Goal: Entertainment & Leisure: Browse casually

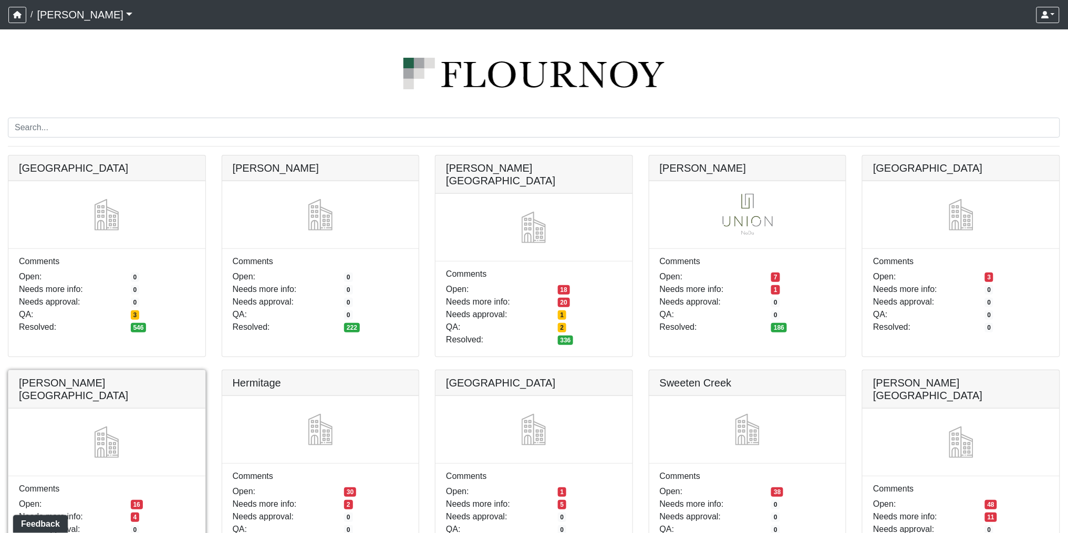
click at [124, 370] on link at bounding box center [106, 370] width 197 height 0
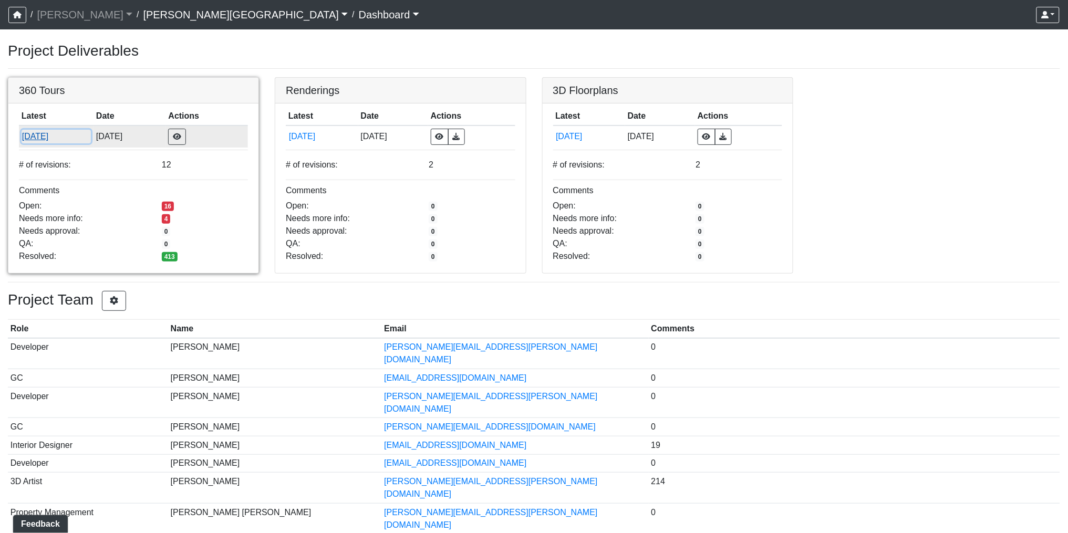
click at [30, 136] on button "9/18/2025" at bounding box center [57, 137] width 70 height 14
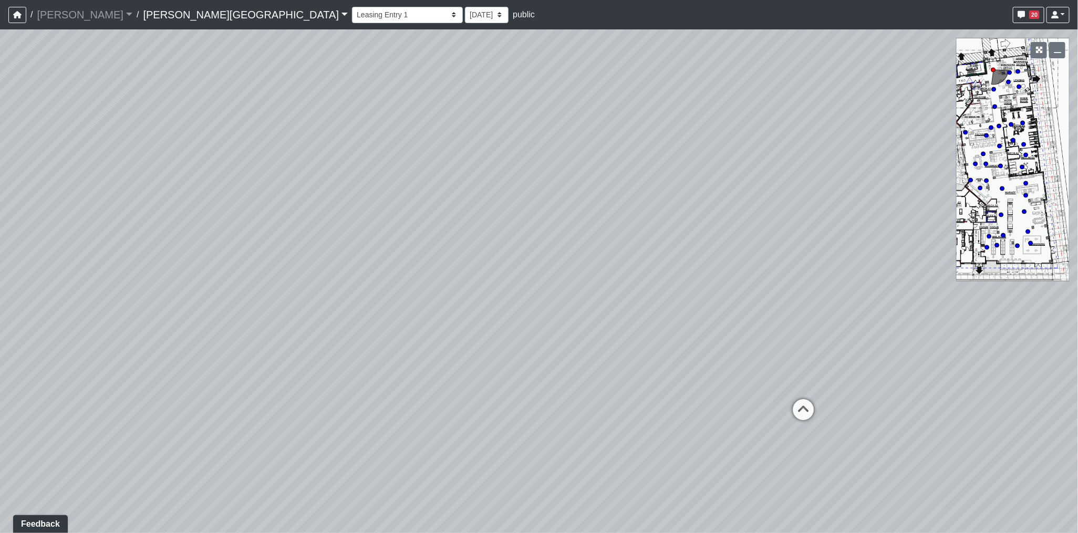
drag, startPoint x: 195, startPoint y: 153, endPoint x: 534, endPoint y: 82, distance: 346.1
click at [579, 71] on div "Loading... Coffee Bar" at bounding box center [539, 281] width 1078 height 504
drag, startPoint x: 462, startPoint y: 103, endPoint x: 520, endPoint y: 118, distance: 59.8
click at [609, 92] on div "Loading... Coffee Bar" at bounding box center [539, 281] width 1078 height 504
drag, startPoint x: 533, startPoint y: 121, endPoint x: 610, endPoint y: 110, distance: 77.5
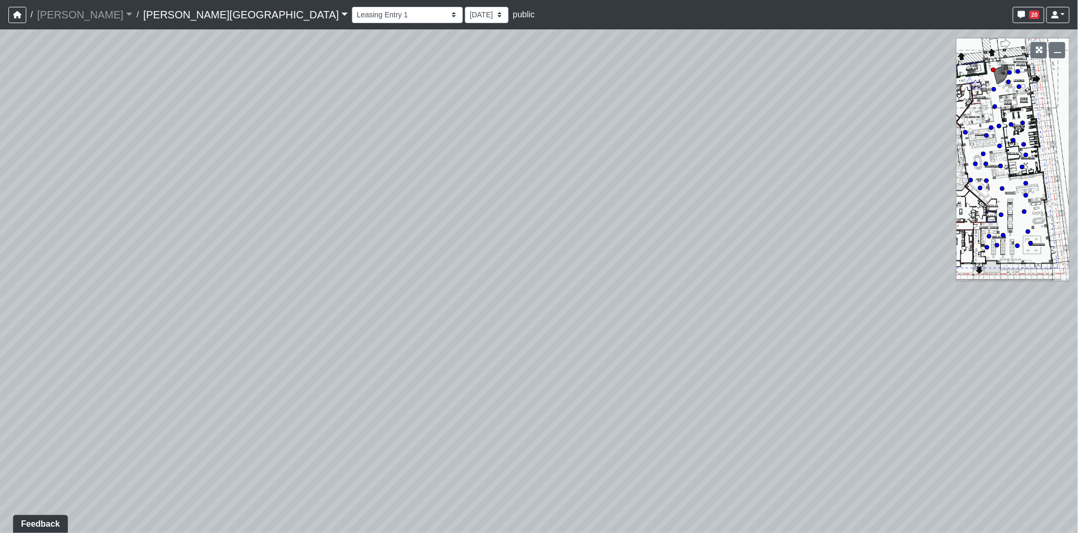
click at [610, 110] on div "Loading... Coffee Bar" at bounding box center [539, 281] width 1078 height 504
drag, startPoint x: 545, startPoint y: 127, endPoint x: 606, endPoint y: 129, distance: 61.0
click at [652, 121] on div "Loading... Coffee Bar" at bounding box center [539, 281] width 1078 height 504
drag, startPoint x: 590, startPoint y: 133, endPoint x: 694, endPoint y: 129, distance: 104.6
click at [694, 129] on div "Loading... Coffee Bar" at bounding box center [539, 281] width 1078 height 504
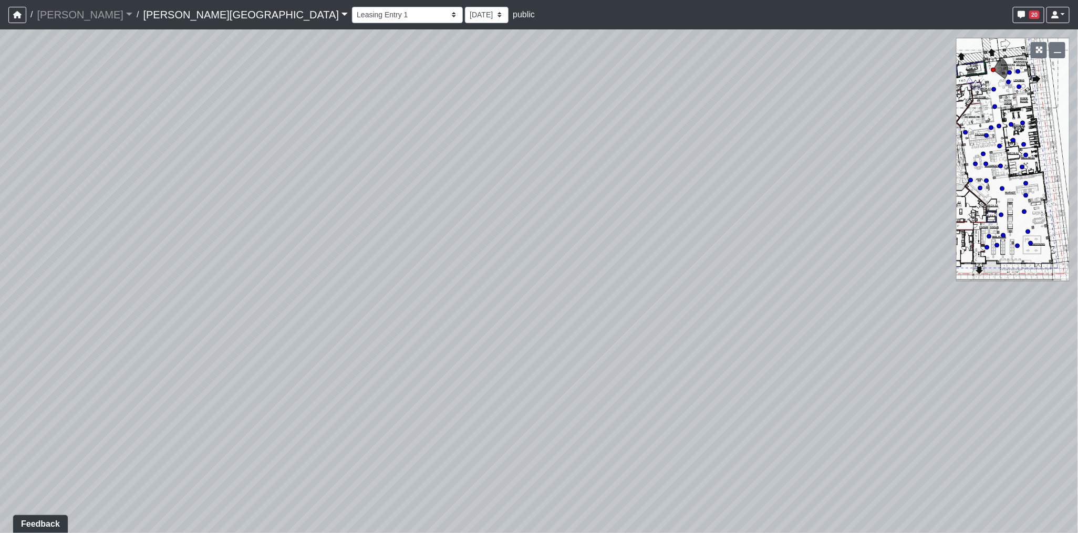
drag, startPoint x: 580, startPoint y: 142, endPoint x: 708, endPoint y: 148, distance: 127.8
click at [770, 147] on div "Loading... Coffee Bar" at bounding box center [539, 281] width 1078 height 504
drag, startPoint x: 600, startPoint y: 150, endPoint x: 774, endPoint y: 149, distance: 173.9
click at [771, 149] on div "Loading... Coffee Bar" at bounding box center [539, 281] width 1078 height 504
drag, startPoint x: 560, startPoint y: 156, endPoint x: 700, endPoint y: 153, distance: 139.2
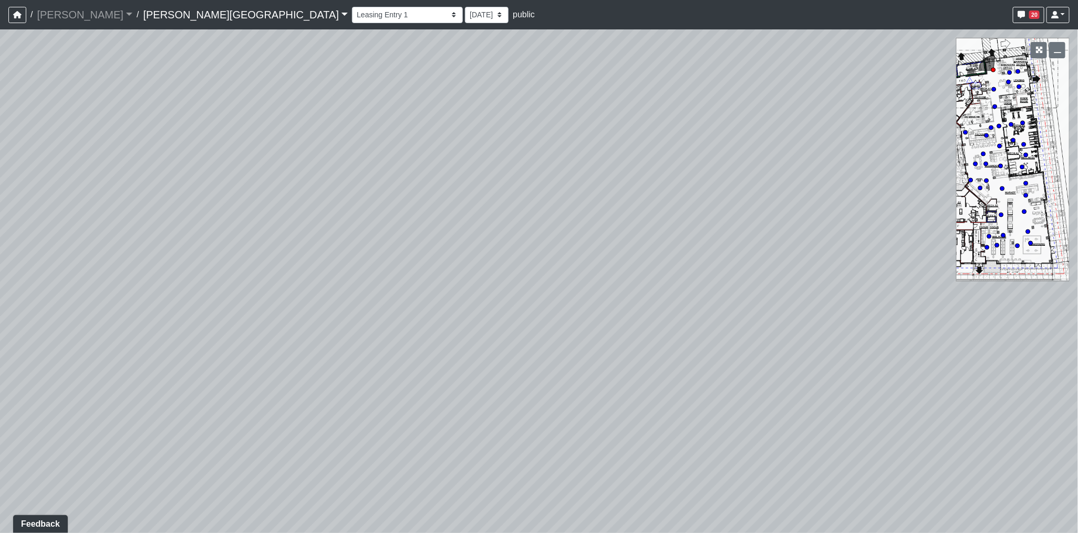
click at [747, 156] on div "Loading... Coffee Bar" at bounding box center [539, 281] width 1078 height 504
click at [743, 149] on div "Loading... Coffee Bar" at bounding box center [539, 281] width 1078 height 504
drag, startPoint x: 630, startPoint y: 141, endPoint x: 775, endPoint y: 159, distance: 145.6
click at [778, 159] on div "Loading... Coffee Bar" at bounding box center [539, 281] width 1078 height 504
click at [724, 146] on div "Loading... Coffee Bar" at bounding box center [539, 281] width 1078 height 504
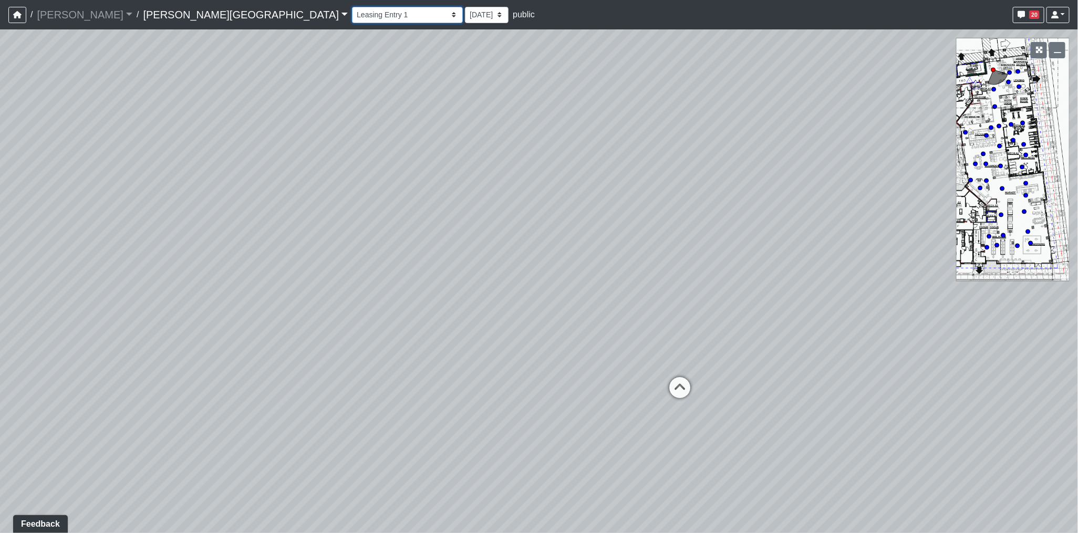
click at [352, 18] on select "Fitness Entry Hallway Hospitality Bar Hospitality Bar Seating Package Room Pack…" at bounding box center [407, 15] width 111 height 16
click at [352, 7] on select "Fitness Entry Hallway Hospitality Bar Hospitality Bar Seating Package Room Pack…" at bounding box center [407, 15] width 111 height 16
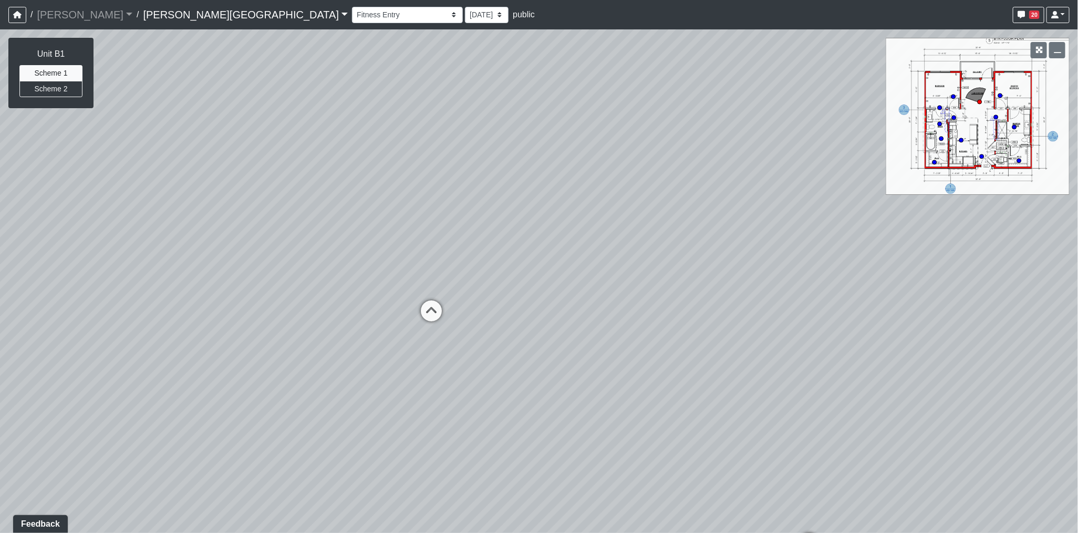
drag, startPoint x: 394, startPoint y: 241, endPoint x: 757, endPoint y: 213, distance: 363.5
click at [729, 217] on div "Loading... Coffee Bar Loading... Bedroom Hallway 1 Loading... Bedroom Hallway 2…" at bounding box center [539, 281] width 1078 height 504
drag, startPoint x: 481, startPoint y: 211, endPoint x: 700, endPoint y: 210, distance: 218.5
click at [696, 211] on div "Loading... Coffee Bar Loading... Bedroom Hallway 1 Loading... Bedroom Hallway 2…" at bounding box center [539, 281] width 1078 height 504
drag, startPoint x: 658, startPoint y: 201, endPoint x: 670, endPoint y: 199, distance: 12.9
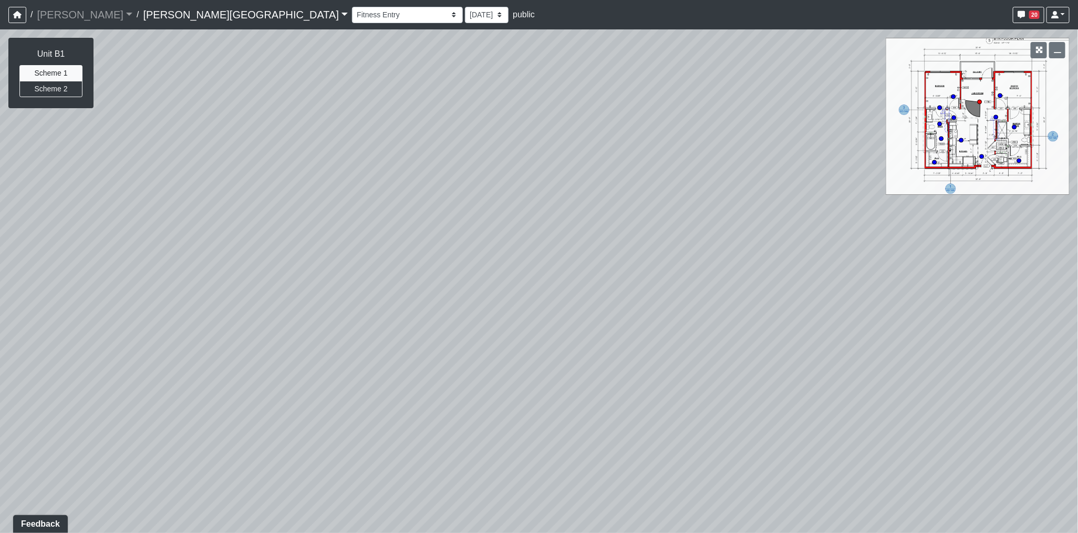
click at [670, 199] on div "Loading... Coffee Bar Loading... Bedroom Hallway 1 Loading... Bedroom Hallway 2…" at bounding box center [539, 281] width 1078 height 504
drag, startPoint x: 584, startPoint y: 271, endPoint x: 418, endPoint y: 86, distance: 248.5
click at [418, 86] on div "Loading... Coffee Bar Loading... Bedroom Hallway 1 Loading... Bedroom Hallway 2…" at bounding box center [539, 281] width 1078 height 504
drag, startPoint x: 661, startPoint y: 207, endPoint x: 576, endPoint y: 207, distance: 84.6
click at [678, 216] on div "Loading... Coffee Bar Loading... Bedroom Hallway 1 Loading... Bedroom Hallway 2…" at bounding box center [539, 281] width 1078 height 504
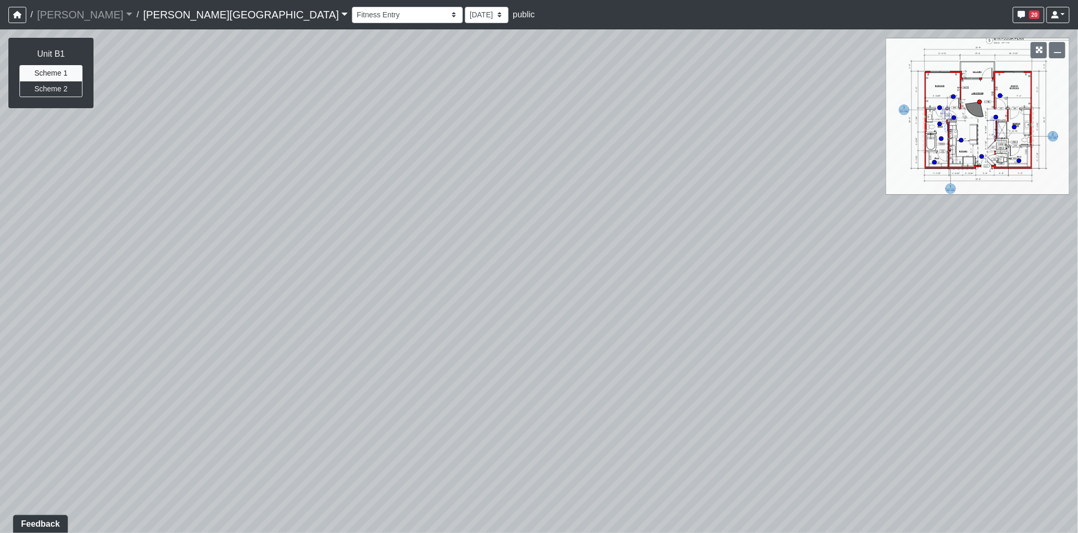
click at [712, 208] on div "Loading... Coffee Bar Loading... Bedroom Hallway 1 Loading... Bedroom Hallway 2…" at bounding box center [539, 281] width 1078 height 504
drag, startPoint x: 579, startPoint y: 202, endPoint x: 759, endPoint y: 224, distance: 181.5
click at [767, 223] on div "Loading... Coffee Bar Loading... Bedroom Hallway 1 Loading... Bedroom Hallway 2…" at bounding box center [539, 281] width 1078 height 504
drag, startPoint x: 703, startPoint y: 216, endPoint x: 822, endPoint y: 229, distance: 120.0
click at [823, 229] on div "Loading... Coffee Bar Loading... Bedroom Hallway 1 Loading... Bedroom Hallway 2…" at bounding box center [539, 281] width 1078 height 504
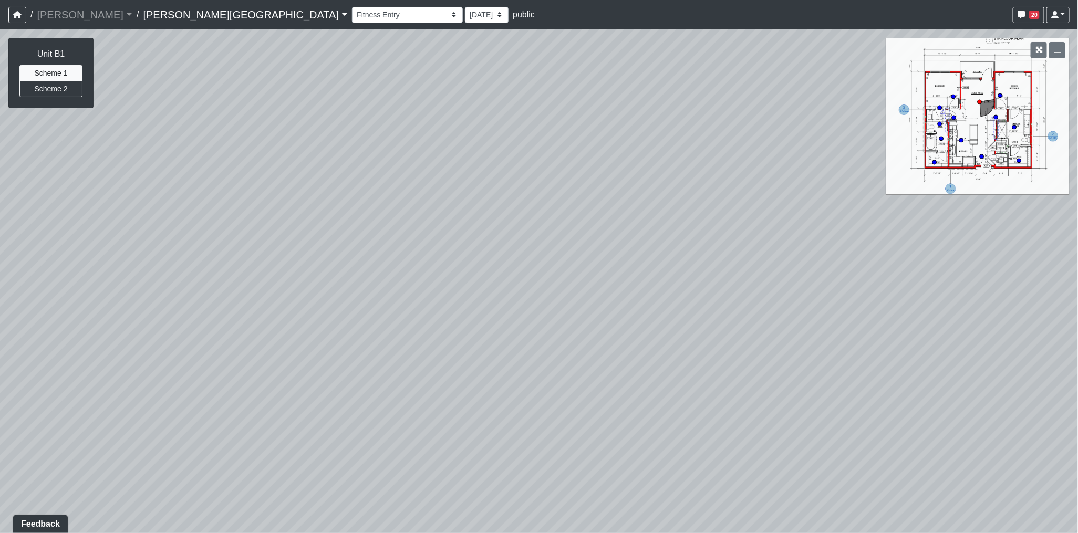
drag, startPoint x: 756, startPoint y: 206, endPoint x: 672, endPoint y: 208, distance: 84.1
click at [770, 206] on div "Loading... Coffee Bar Loading... Bedroom Hallway 1 Loading... Bedroom Hallway 2…" at bounding box center [539, 281] width 1078 height 504
drag, startPoint x: 640, startPoint y: 211, endPoint x: 782, endPoint y: 219, distance: 142.0
click at [782, 219] on div "Loading... Coffee Bar Loading... Bedroom Hallway 1 Loading... Bedroom Hallway 2…" at bounding box center [539, 281] width 1078 height 504
drag, startPoint x: 670, startPoint y: 236, endPoint x: 731, endPoint y: 196, distance: 73.1
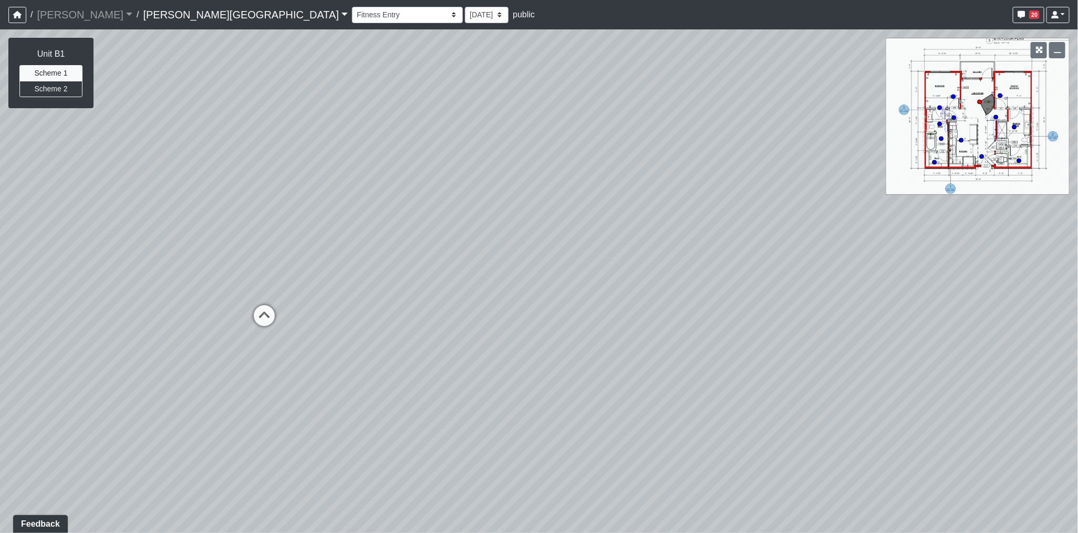
click at [731, 196] on div "Loading... Coffee Bar Loading... Bedroom Hallway 1 Loading... Bedroom Hallway 2…" at bounding box center [539, 281] width 1078 height 504
drag, startPoint x: 671, startPoint y: 191, endPoint x: 757, endPoint y: 193, distance: 85.7
click at [757, 193] on div "Loading... Coffee Bar Loading... Bedroom Hallway 1 Loading... Bedroom Hallway 2…" at bounding box center [539, 281] width 1078 height 504
drag, startPoint x: 717, startPoint y: 185, endPoint x: 754, endPoint y: 269, distance: 91.7
click at [754, 269] on div "Loading... Coffee Bar Loading... Bedroom Hallway 1 Loading... Bedroom Hallway 2…" at bounding box center [539, 281] width 1078 height 504
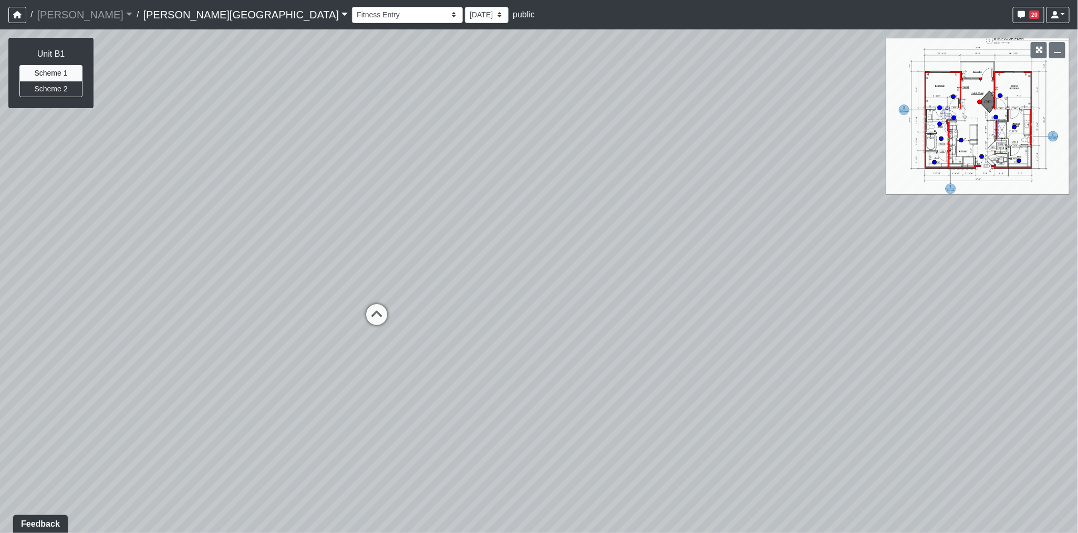
drag, startPoint x: 759, startPoint y: 259, endPoint x: 774, endPoint y: 216, distance: 45.5
click at [774, 216] on div "Loading... Coffee Bar Loading... Bedroom Hallway 1 Loading... Bedroom Hallway 2…" at bounding box center [539, 281] width 1078 height 504
drag, startPoint x: 733, startPoint y: 210, endPoint x: 671, endPoint y: 220, distance: 62.7
click at [871, 232] on div "Loading... Coffee Bar Loading... Bedroom Hallway 1 Loading... Bedroom Hallway 2…" at bounding box center [539, 281] width 1078 height 504
drag, startPoint x: 462, startPoint y: 268, endPoint x: 471, endPoint y: 268, distance: 8.9
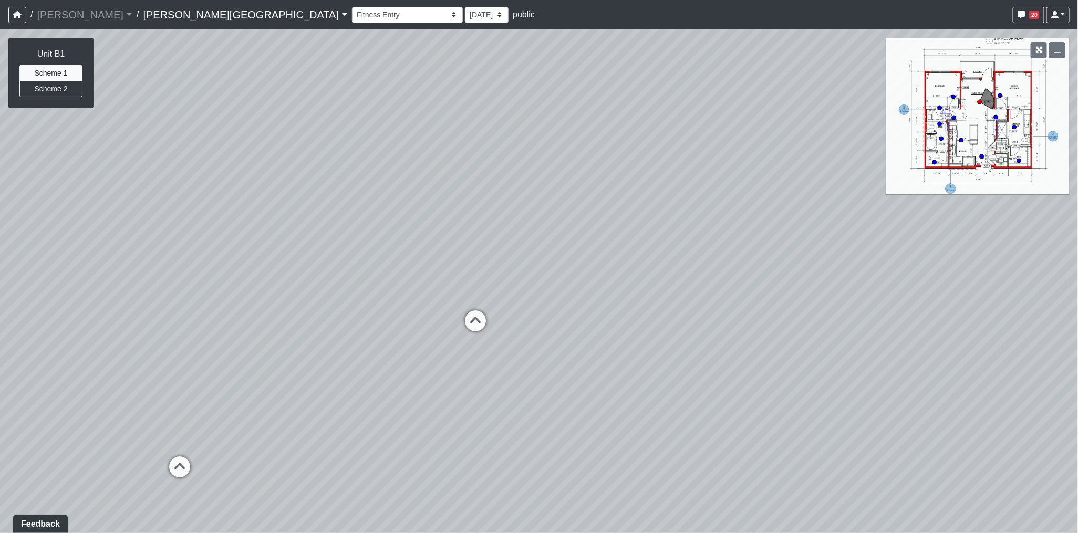
click at [481, 268] on div "Loading... Coffee Bar Loading... Bedroom Hallway 1 Loading... Bedroom Hallway 2…" at bounding box center [539, 281] width 1078 height 504
click at [268, 430] on icon at bounding box center [259, 435] width 32 height 32
drag, startPoint x: 714, startPoint y: 302, endPoint x: 38, endPoint y: 256, distance: 677.6
click at [38, 256] on div "Loading... Coffee Bar Loading... Bedroom Hallway 1 Loading... Bedroom Hallway 2…" at bounding box center [539, 281] width 1078 height 504
drag, startPoint x: 505, startPoint y: 265, endPoint x: 310, endPoint y: 256, distance: 195.1
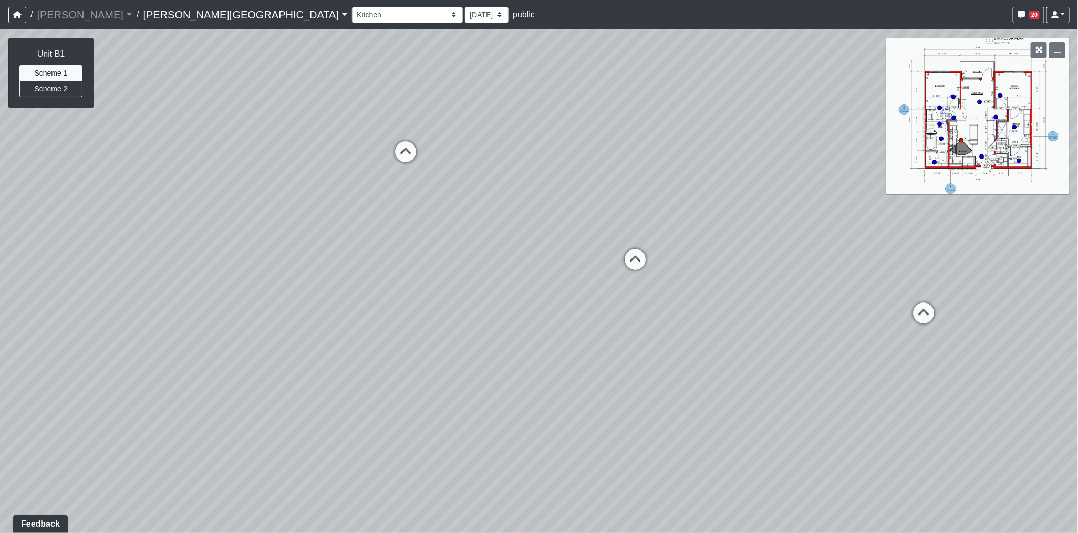
click at [146, 279] on div "Loading... Coffee Bar Loading... Bedroom Hallway 1 Loading... Bedroom Hallway 2…" at bounding box center [539, 281] width 1078 height 504
drag, startPoint x: 536, startPoint y: 255, endPoint x: 479, endPoint y: 263, distance: 57.3
click at [479, 263] on div "Loading... Coffee Bar Loading... Bedroom Hallway 1 Loading... Bedroom Hallway 2…" at bounding box center [539, 281] width 1078 height 504
click at [579, 266] on icon at bounding box center [588, 274] width 32 height 32
drag, startPoint x: 587, startPoint y: 263, endPoint x: 714, endPoint y: 254, distance: 128.0
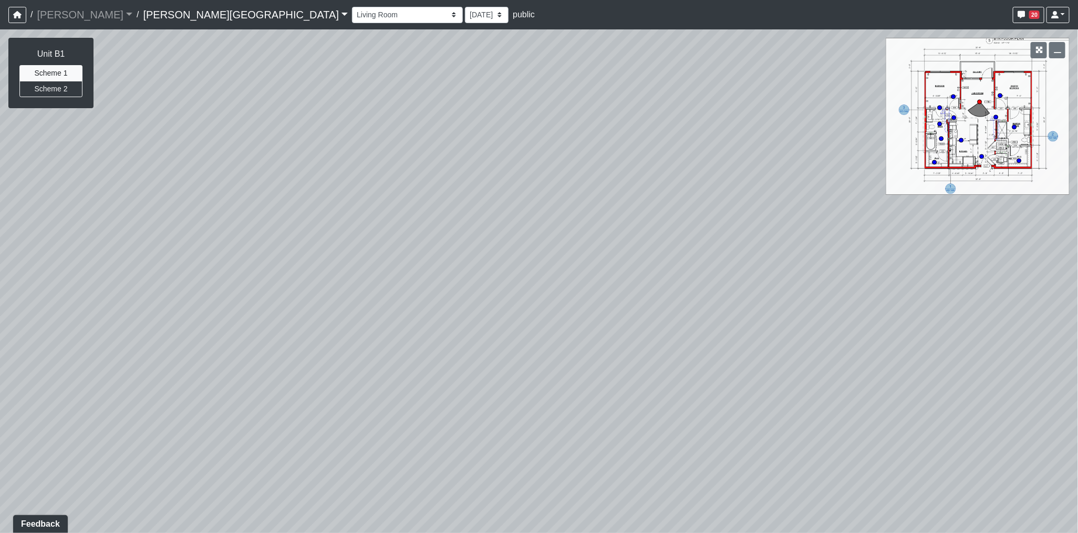
click at [708, 255] on div "Loading... Coffee Bar Loading... Bedroom Hallway 1 Loading... Bedroom Hallway 2…" at bounding box center [539, 281] width 1078 height 504
drag, startPoint x: 566, startPoint y: 243, endPoint x: 688, endPoint y: 254, distance: 122.4
click at [688, 254] on div "Loading... Coffee Bar Loading... Bedroom Hallway 1 Loading... Bedroom Hallway 2…" at bounding box center [539, 281] width 1078 height 504
drag, startPoint x: 585, startPoint y: 276, endPoint x: 1065, endPoint y: 355, distance: 487.1
click at [1077, 355] on html "/ Flournoy Flournoy Loading... / Ellison Museum District Ellison Museum Distric…" at bounding box center [539, 266] width 1078 height 533
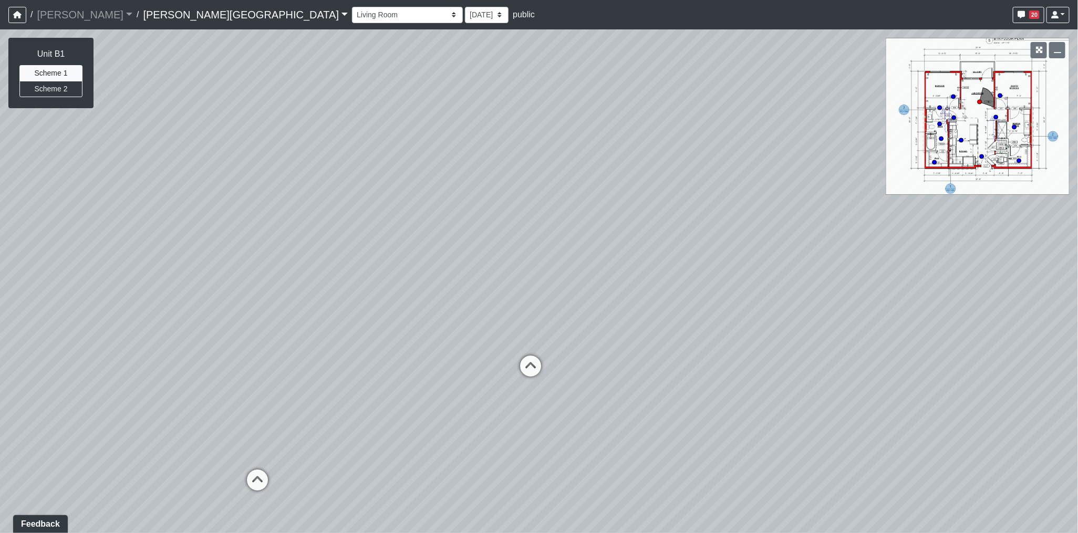
drag, startPoint x: 752, startPoint y: 334, endPoint x: 941, endPoint y: 332, distance: 189.1
click at [941, 332] on div "Loading... Coffee Bar Loading... Bedroom Hallway 1 Loading... Bedroom Hallway 2…" at bounding box center [539, 281] width 1078 height 504
drag, startPoint x: 786, startPoint y: 327, endPoint x: 940, endPoint y: 339, distance: 154.9
click at [952, 335] on div "Loading... Coffee Bar Loading... Bedroom Hallway 1 Loading... Bedroom Hallway 2…" at bounding box center [539, 281] width 1078 height 504
click at [387, 443] on icon at bounding box center [389, 446] width 32 height 32
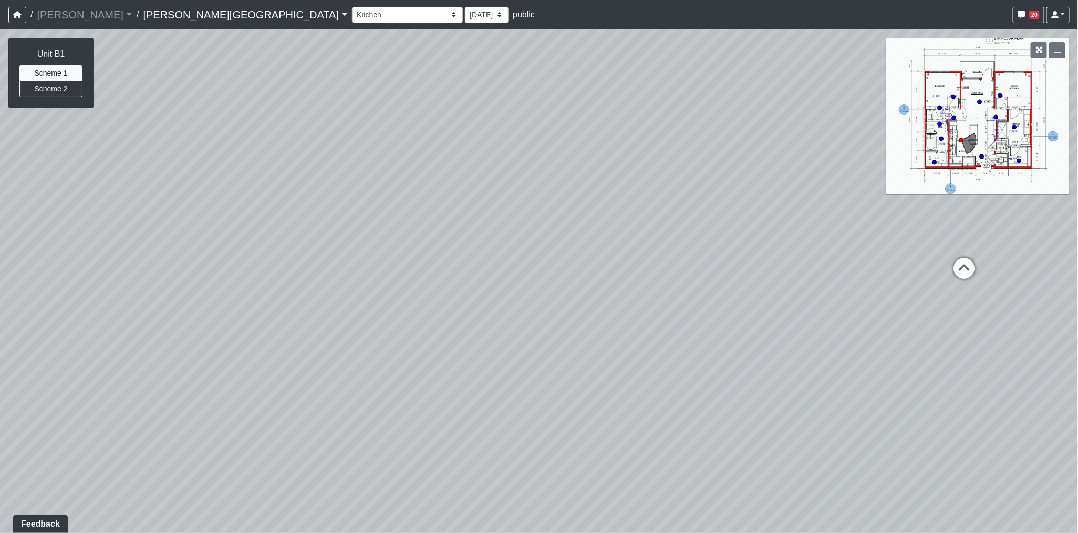
drag, startPoint x: 771, startPoint y: 354, endPoint x: 78, endPoint y: 356, distance: 693.4
click at [78, 356] on div "Loading... Coffee Bar Loading... Bedroom Hallway 1 Loading... Bedroom Hallway 2…" at bounding box center [539, 281] width 1078 height 504
drag, startPoint x: 507, startPoint y: 339, endPoint x: -68, endPoint y: 334, distance: 575.2
click at [0, 334] on html "/ Flournoy Flournoy Loading... / Ellison Museum District Ellison Museum Distric…" at bounding box center [539, 266] width 1078 height 533
drag, startPoint x: 649, startPoint y: 327, endPoint x: 116, endPoint y: 318, distance: 533.2
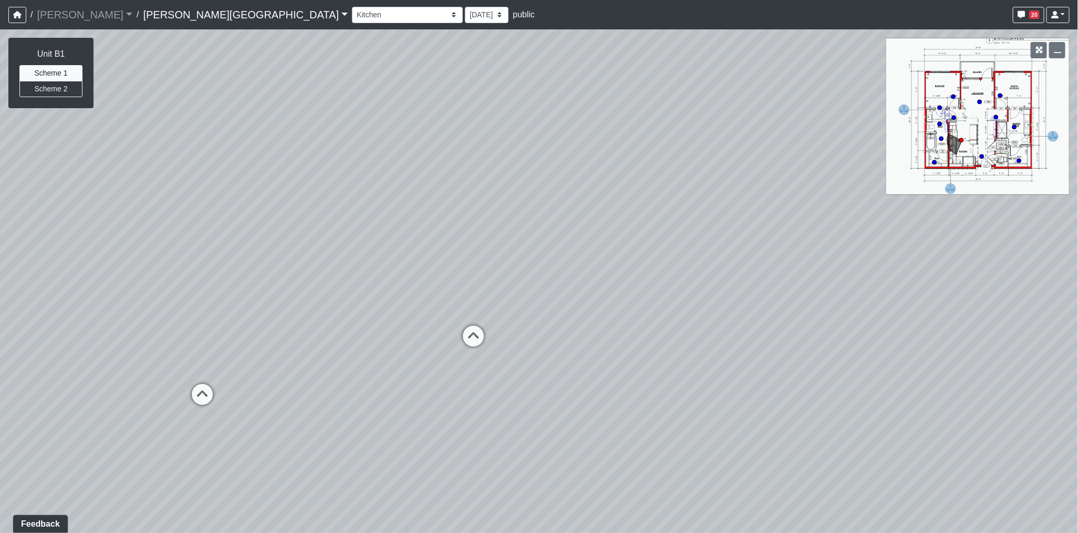
click at [116, 318] on div "Loading... Coffee Bar Loading... Bedroom Hallway 1 Loading... Bedroom Hallway 2…" at bounding box center [539, 281] width 1078 height 504
click at [469, 331] on icon at bounding box center [474, 342] width 32 height 32
select select "u6Z36FcAF5WcYXFyW6A5xH"
drag, startPoint x: 332, startPoint y: 376, endPoint x: 505, endPoint y: 356, distance: 173.9
click at [602, 356] on div "Loading... Coffee Bar Loading... Bedroom Hallway 1 Loading... Bedroom Hallway 2…" at bounding box center [539, 281] width 1078 height 504
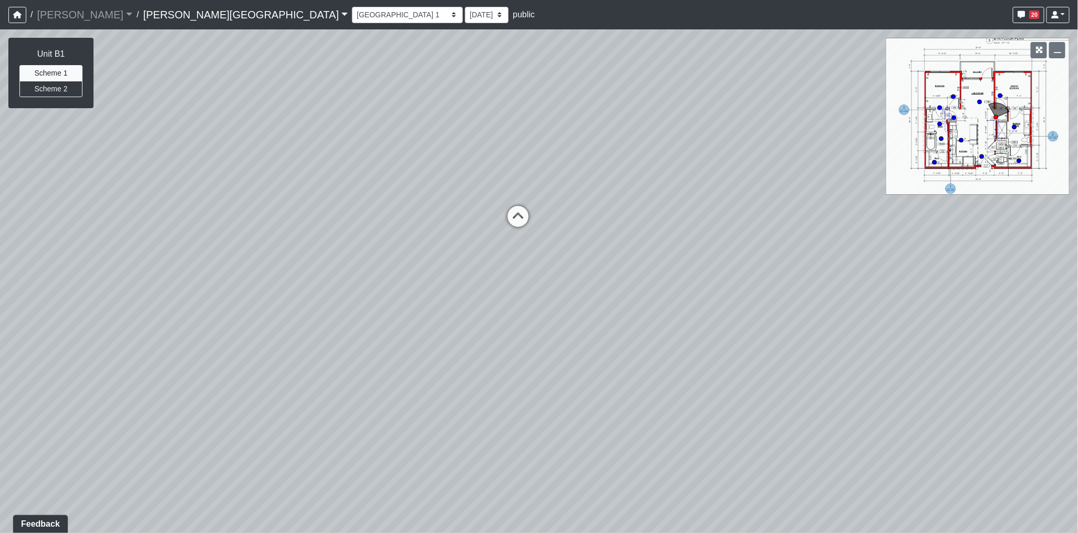
drag, startPoint x: 579, startPoint y: 321, endPoint x: 683, endPoint y: 310, distance: 104.1
click at [679, 310] on div "Loading... Coffee Bar Loading... Bedroom Hallway 1 Loading... Bedroom Hallway 2…" at bounding box center [539, 281] width 1078 height 504
drag, startPoint x: 571, startPoint y: 300, endPoint x: 624, endPoint y: 302, distance: 52.6
click at [623, 302] on div "Loading... Coffee Bar Loading... Bedroom Hallway 1 Loading... Bedroom Hallway 2…" at bounding box center [539, 281] width 1078 height 504
drag, startPoint x: 416, startPoint y: 285, endPoint x: 645, endPoint y: 287, distance: 229.0
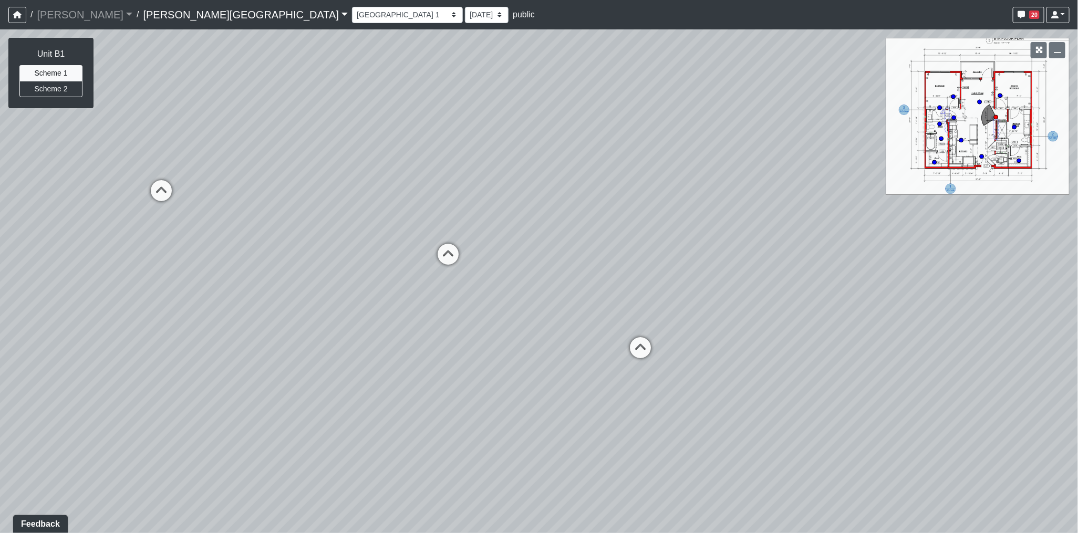
click at [645, 287] on div "Loading... Coffee Bar Loading... Bedroom Hallway 1 Loading... Bedroom Hallway 2…" at bounding box center [539, 281] width 1078 height 504
